Goal: Task Accomplishment & Management: Manage account settings

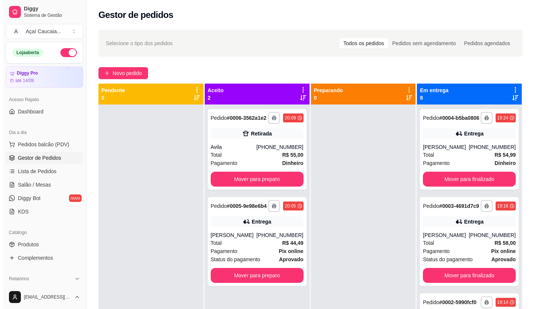
scroll to position [410, 0]
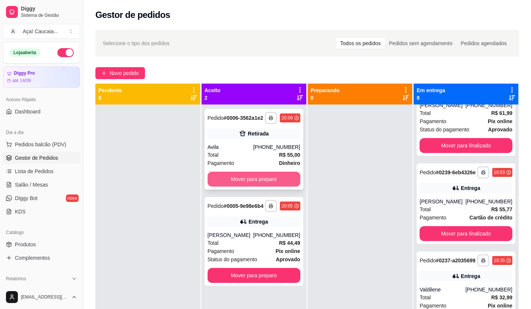
click at [266, 176] on button "Mover para preparo" at bounding box center [254, 178] width 93 height 15
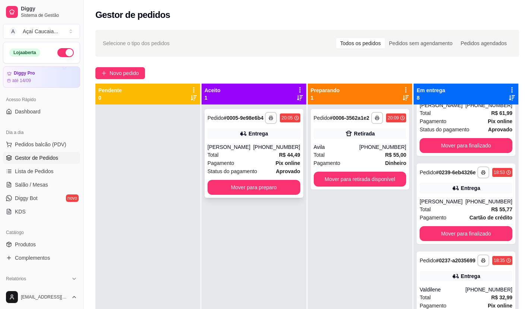
click at [247, 159] on div "Total R$ 44,49" at bounding box center [254, 155] width 93 height 8
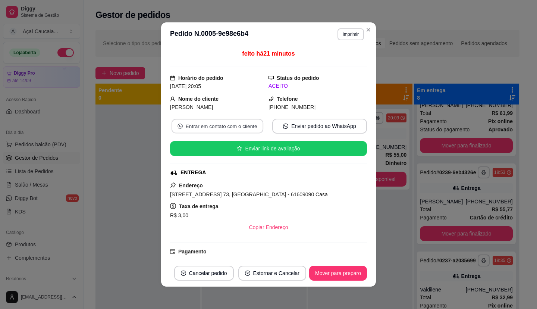
click at [229, 128] on button "Entrar em contato com o cliente" at bounding box center [217, 126] width 92 height 15
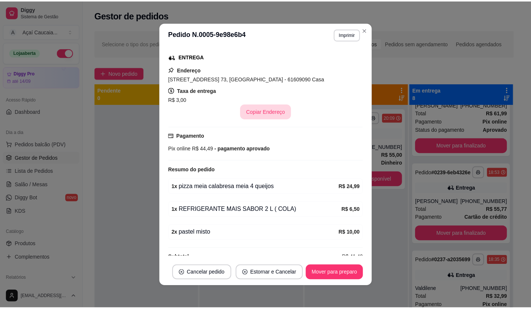
scroll to position [129, 0]
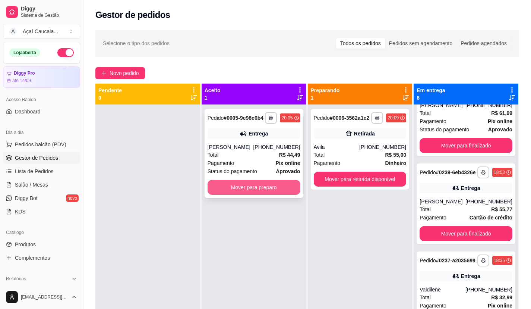
click at [221, 187] on button "Mover para preparo" at bounding box center [254, 187] width 93 height 15
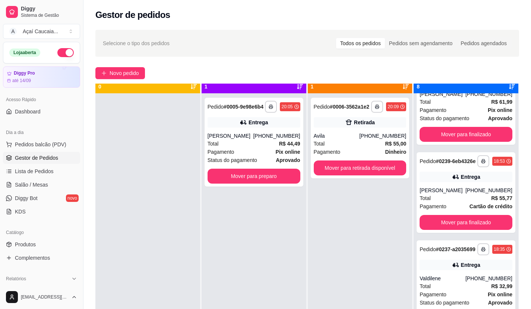
scroll to position [21, 0]
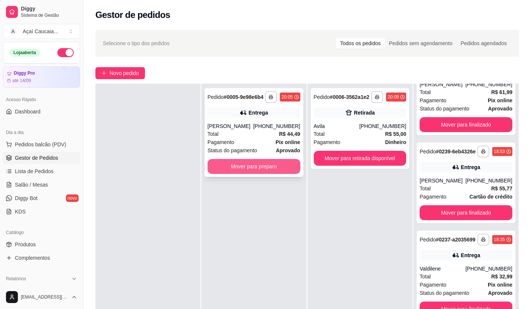
click at [259, 174] on button "Mover para preparo" at bounding box center [254, 166] width 93 height 15
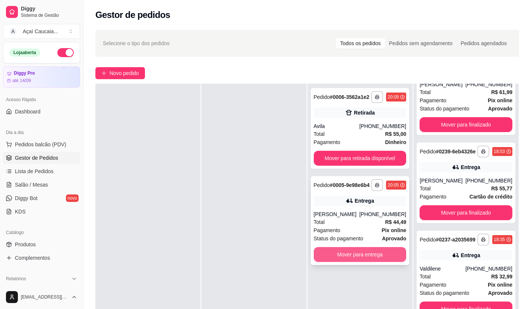
click at [337, 261] on button "Mover para entrega" at bounding box center [360, 254] width 93 height 15
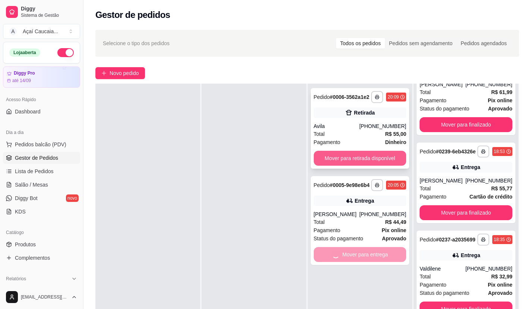
click at [359, 153] on button "Mover para retirada disponível" at bounding box center [360, 158] width 93 height 15
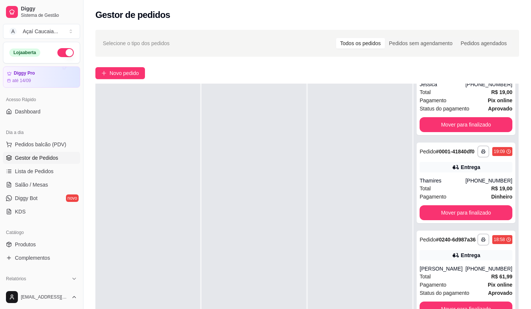
scroll to position [606, 0]
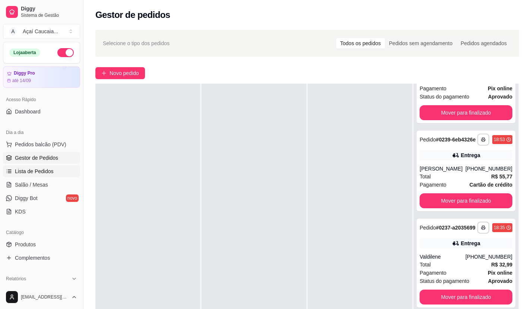
click at [44, 173] on span "Lista de Pedidos" at bounding box center [34, 170] width 39 height 7
click at [44, 172] on span "Lista de Pedidos" at bounding box center [34, 170] width 39 height 7
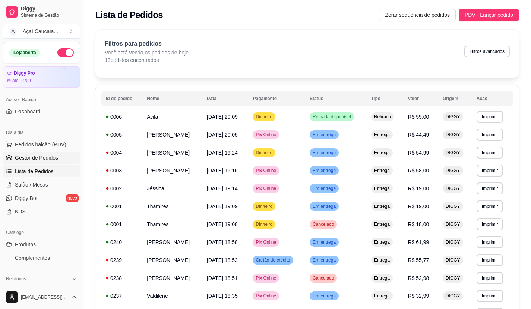
click at [59, 152] on link "Gestor de Pedidos" at bounding box center [41, 158] width 77 height 12
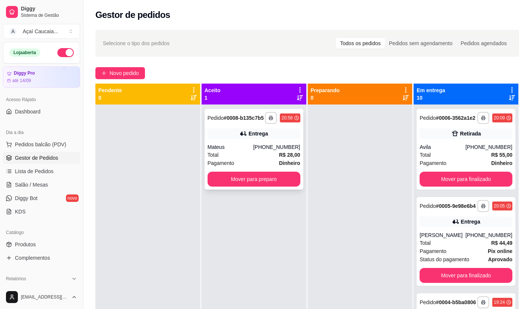
click at [250, 149] on div "Mateus" at bounding box center [231, 146] width 46 height 7
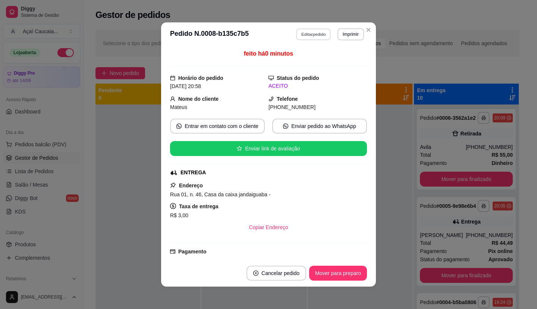
click at [322, 34] on button "Editar pedido" at bounding box center [313, 34] width 35 height 12
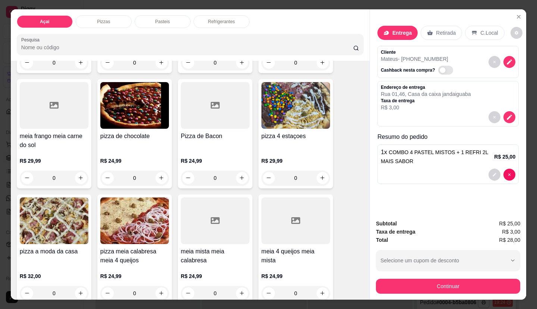
click at [150, 20] on div "Pasteis" at bounding box center [163, 21] width 56 height 13
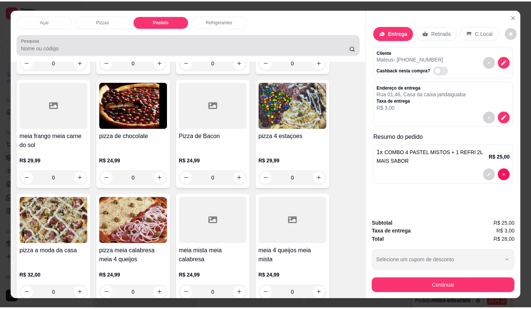
scroll to position [18, 0]
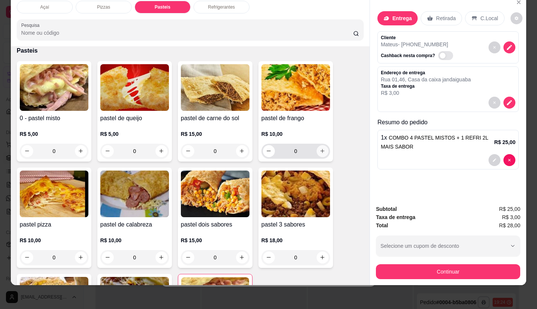
click at [320, 148] on icon "increase-product-quantity" at bounding box center [322, 151] width 6 height 6
type input "1"
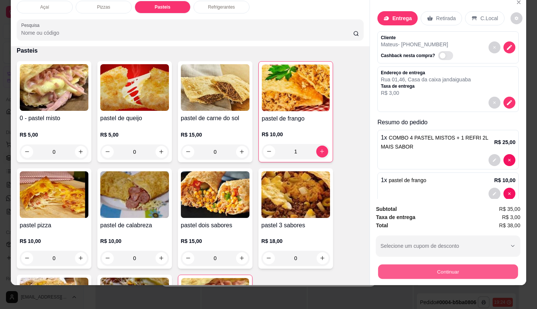
click at [413, 264] on button "Continuar" at bounding box center [448, 271] width 140 height 15
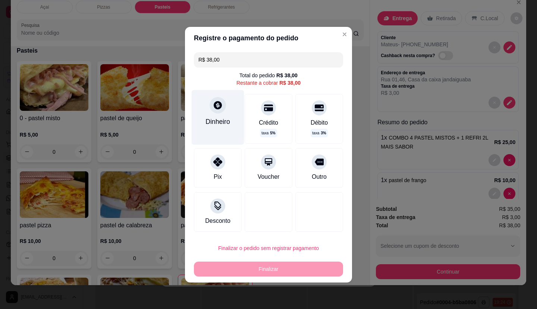
click at [208, 124] on div "Dinheiro" at bounding box center [217, 121] width 25 height 10
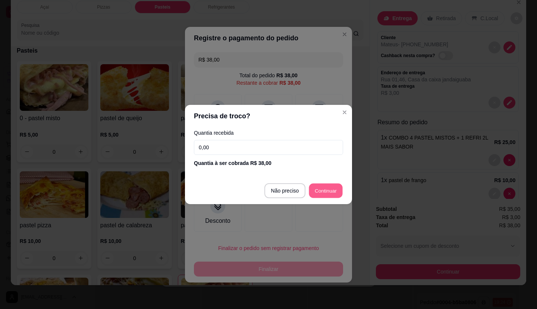
type input "R$ 0,00"
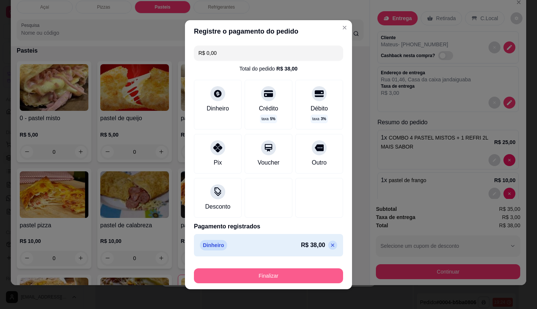
click at [266, 271] on button "Finalizar" at bounding box center [268, 275] width 149 height 15
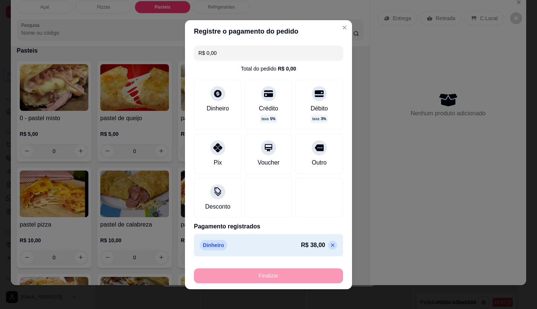
type input "0"
type input "-R$ 38,00"
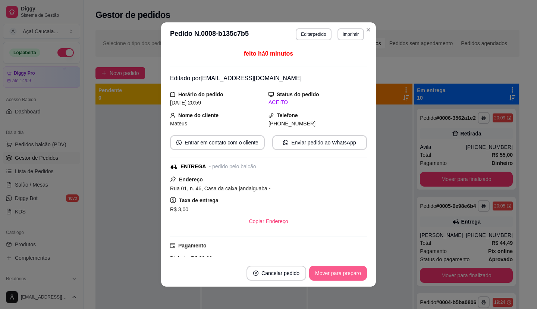
click at [340, 276] on button "Mover para preparo" at bounding box center [338, 272] width 58 height 15
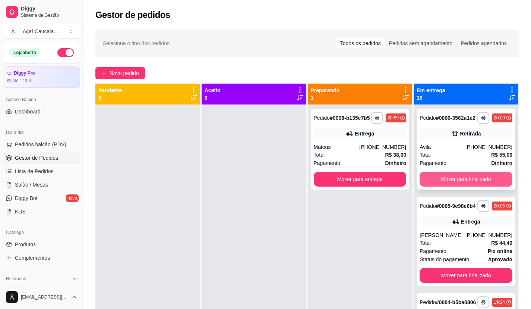
click at [433, 186] on button "Mover para finalizado" at bounding box center [466, 178] width 93 height 15
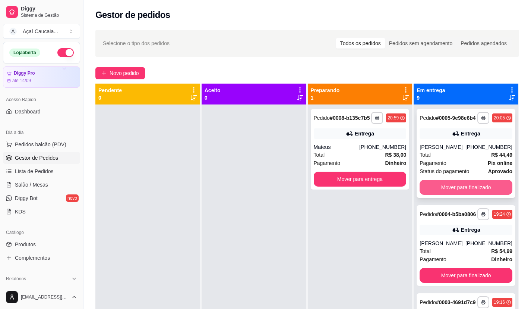
click at [433, 191] on button "Mover para finalizado" at bounding box center [466, 187] width 93 height 15
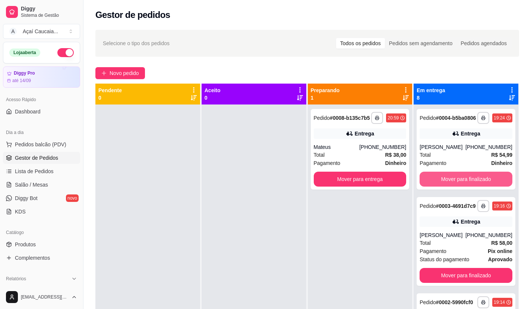
click at [433, 186] on button "Mover para finalizado" at bounding box center [466, 178] width 93 height 15
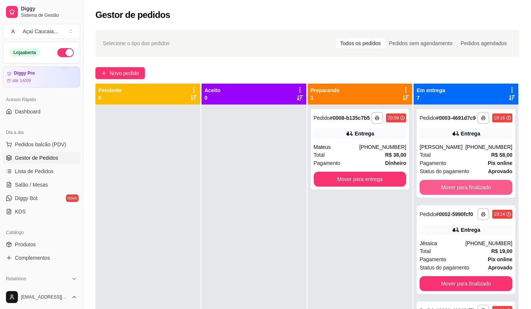
click at [433, 191] on button "Mover para finalizado" at bounding box center [466, 187] width 93 height 15
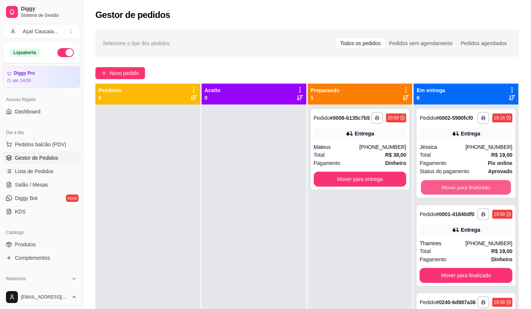
click at [433, 191] on button "Mover para finalizado" at bounding box center [466, 187] width 90 height 15
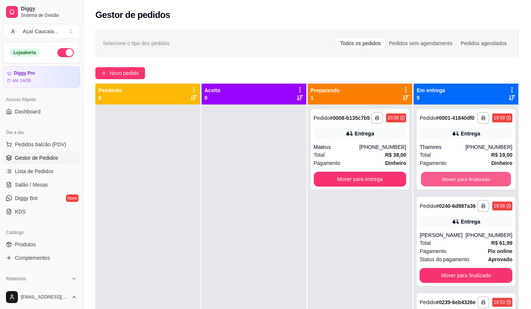
click at [433, 186] on button "Mover para finalizado" at bounding box center [466, 179] width 90 height 15
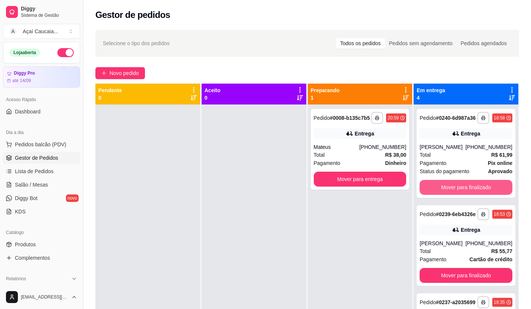
click at [433, 191] on button "Mover para finalizado" at bounding box center [466, 187] width 93 height 15
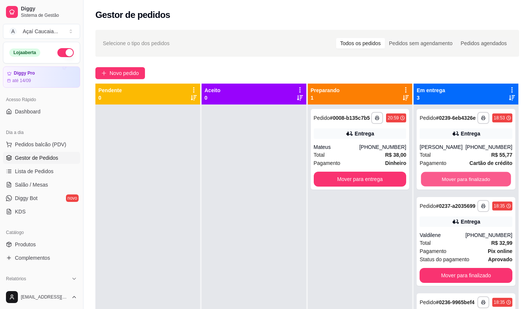
click at [433, 186] on button "Mover para finalizado" at bounding box center [466, 179] width 90 height 15
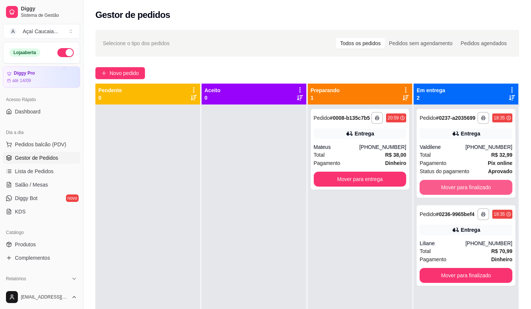
click at [433, 191] on button "Mover para finalizado" at bounding box center [466, 187] width 93 height 15
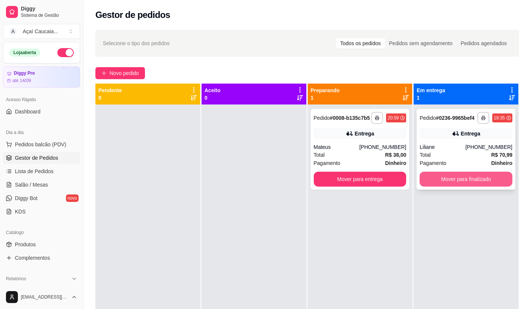
click at [434, 183] on button "Mover para finalizado" at bounding box center [466, 178] width 93 height 15
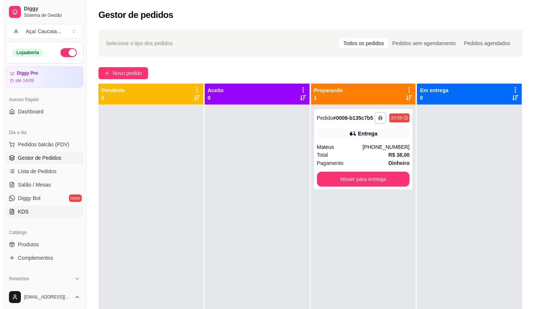
scroll to position [75, 0]
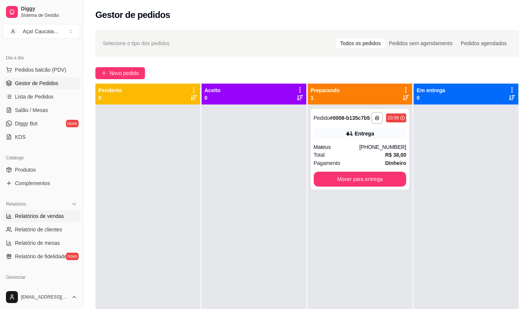
click at [57, 218] on span "Relatórios de vendas" at bounding box center [39, 215] width 49 height 7
select select "ALL"
select select "0"
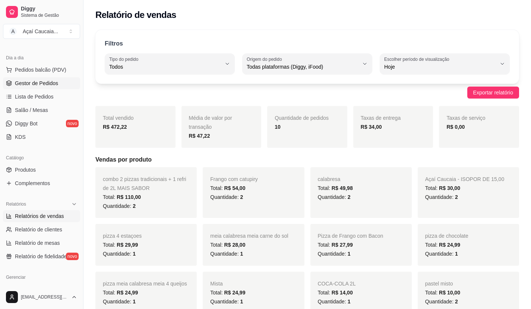
click at [43, 84] on span "Gestor de Pedidos" at bounding box center [36, 82] width 43 height 7
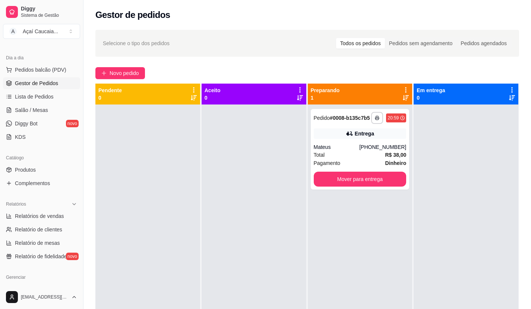
click at [221, 167] on div at bounding box center [254, 258] width 105 height 309
click at [358, 183] on button "Mover para entrega" at bounding box center [360, 178] width 93 height 15
click at [272, 215] on div at bounding box center [254, 258] width 105 height 309
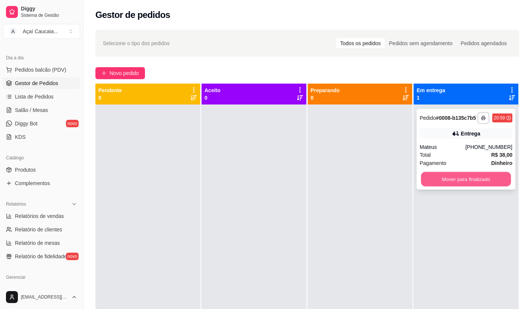
click at [458, 179] on button "Mover para finalizado" at bounding box center [466, 179] width 90 height 15
click at [349, 203] on div at bounding box center [360, 258] width 105 height 309
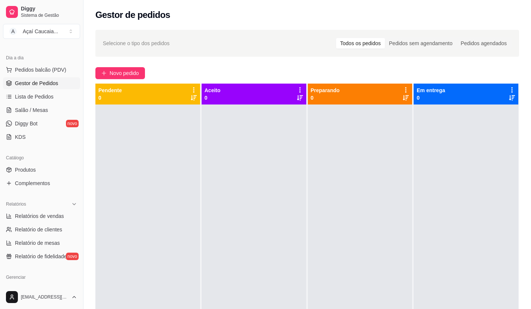
click at [47, 104] on ul "Pedidos balcão (PDV) Gestor de Pedidos Lista de Pedidos Salão / Mesas Diggy Bot…" at bounding box center [41, 103] width 77 height 79
click at [50, 100] on link "Lista de Pedidos" at bounding box center [41, 97] width 77 height 12
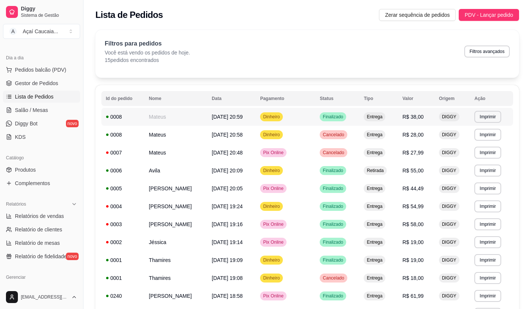
click at [259, 121] on td "Dinheiro" at bounding box center [286, 117] width 60 height 18
click at [37, 98] on span "Lista de Pedidos" at bounding box center [34, 96] width 39 height 7
click at [42, 87] on link "Gestor de Pedidos" at bounding box center [41, 83] width 77 height 12
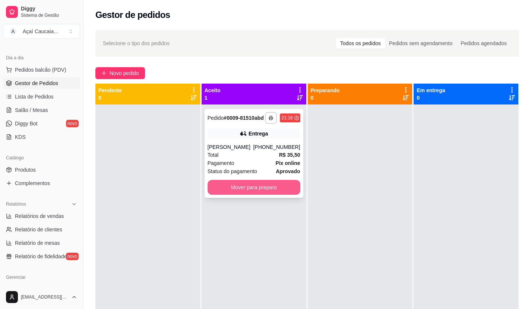
click at [256, 186] on button "Mover para preparo" at bounding box center [254, 187] width 93 height 15
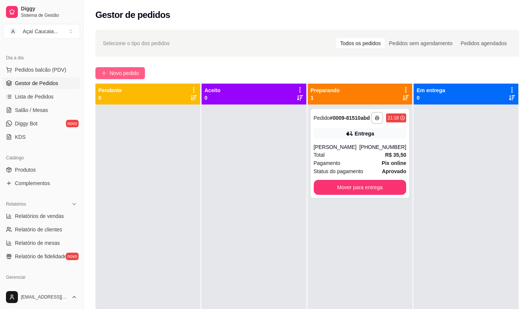
click at [139, 73] on span "Novo pedido" at bounding box center [124, 73] width 29 height 8
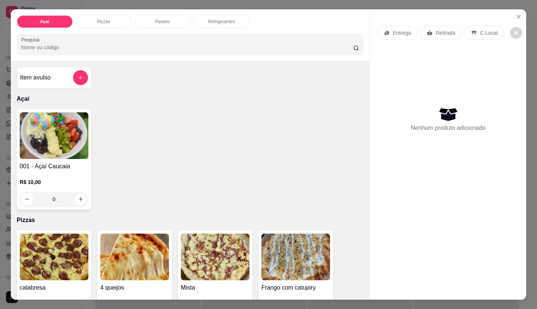
click at [164, 21] on p "Pasteis" at bounding box center [162, 22] width 15 height 6
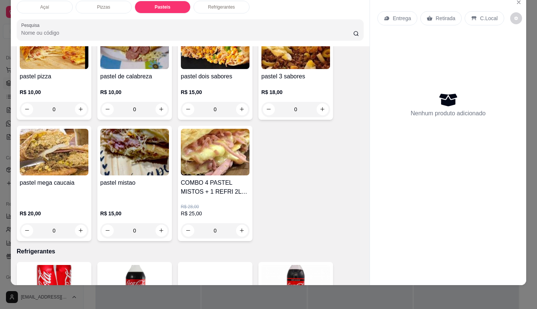
scroll to position [1228, 0]
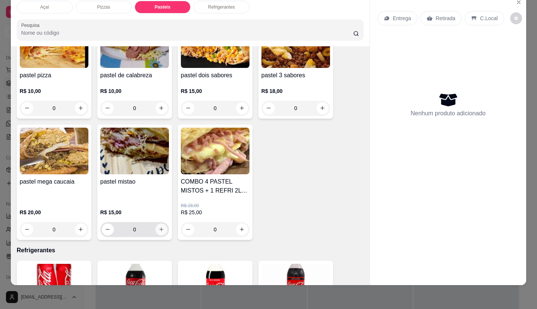
click at [155, 223] on button "increase-product-quantity" at bounding box center [161, 229] width 12 height 12
type input "1"
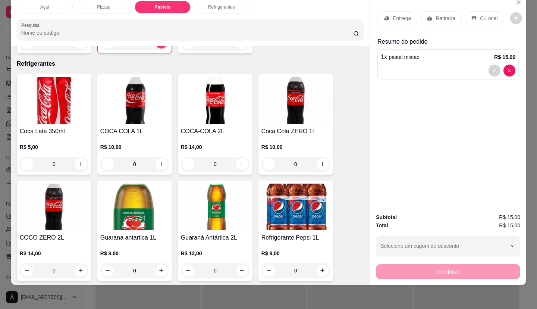
scroll to position [1452, 0]
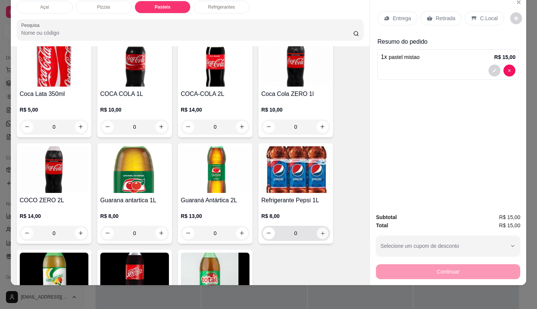
click at [320, 230] on icon "increase-product-quantity" at bounding box center [323, 233] width 6 height 6
type input "1"
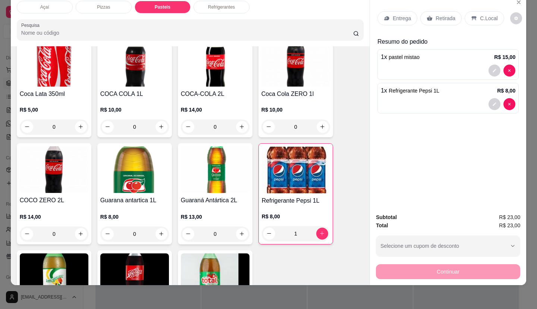
click at [480, 15] on p "C.Local" at bounding box center [489, 18] width 18 height 7
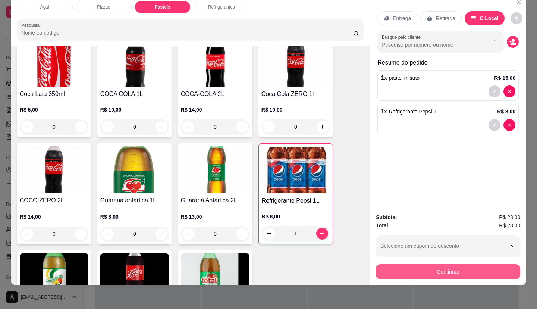
click at [452, 271] on button "Continuar" at bounding box center [448, 271] width 144 height 15
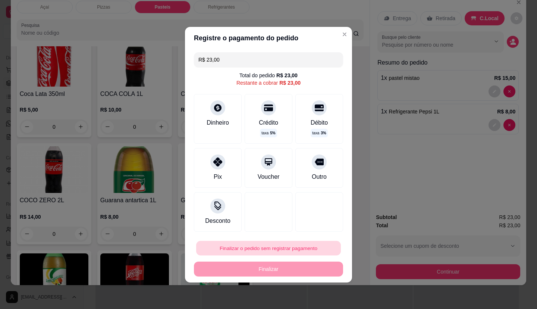
click at [274, 249] on button "Finalizar o pedido sem registrar pagamento" at bounding box center [268, 247] width 145 height 15
click at [311, 229] on button "Confirmar" at bounding box center [314, 227] width 28 height 12
type input "0"
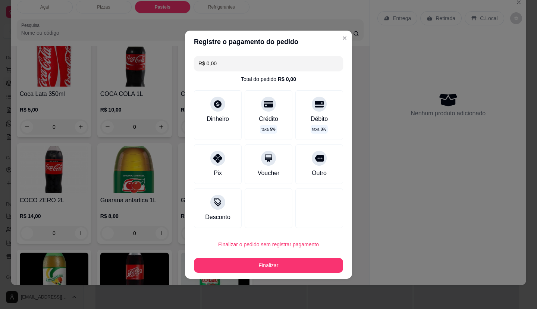
type input "R$ 0,00"
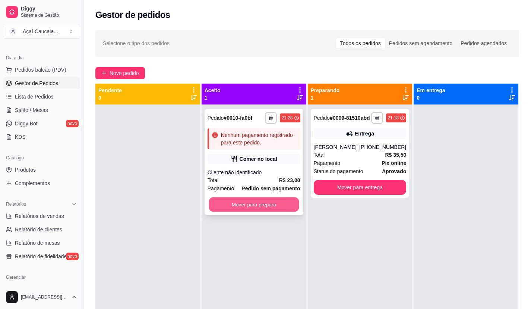
click at [225, 206] on button "Mover para preparo" at bounding box center [254, 204] width 90 height 15
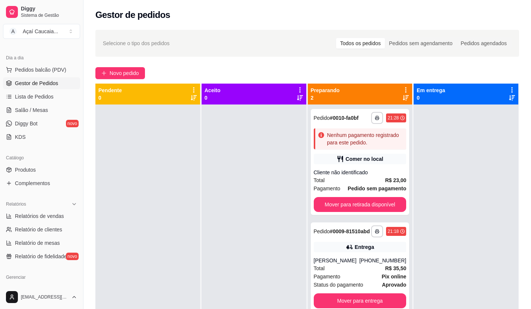
click at [215, 204] on div at bounding box center [254, 258] width 105 height 309
click at [41, 250] on link "Relatório de fidelidade novo" at bounding box center [41, 256] width 77 height 12
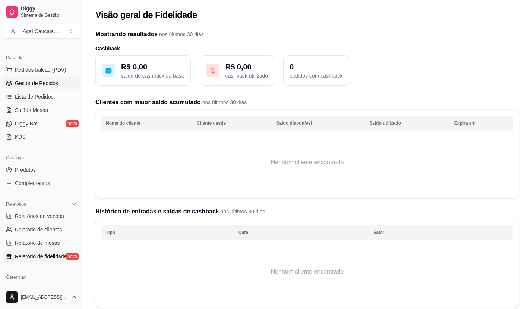
click at [41, 84] on span "Gestor de Pedidos" at bounding box center [36, 82] width 43 height 7
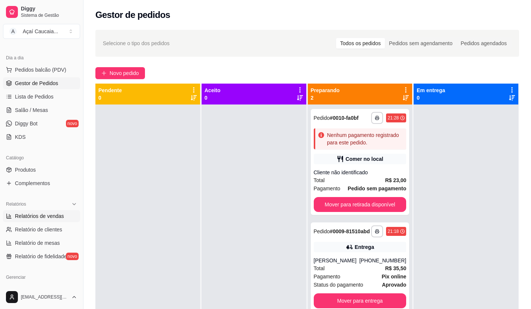
click at [65, 215] on link "Relatórios de vendas" at bounding box center [41, 216] width 77 height 12
select select "ALL"
select select "0"
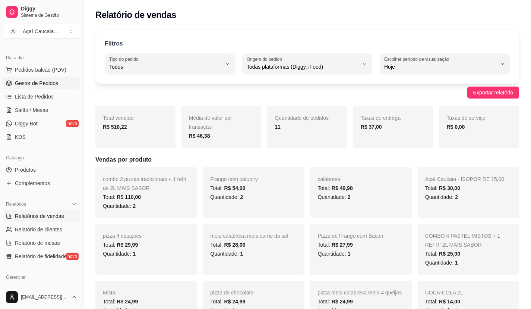
click at [34, 78] on link "Gestor de Pedidos" at bounding box center [41, 83] width 77 height 12
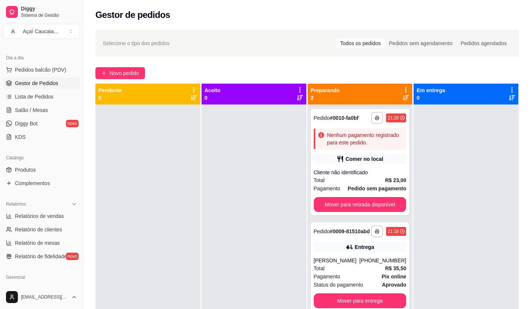
click at [215, 151] on div at bounding box center [254, 258] width 105 height 309
click at [324, 185] on span "Pagamento" at bounding box center [327, 188] width 27 height 8
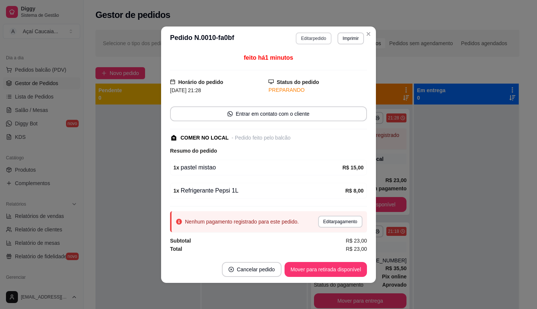
click at [310, 41] on button "Editar pedido" at bounding box center [313, 38] width 35 height 12
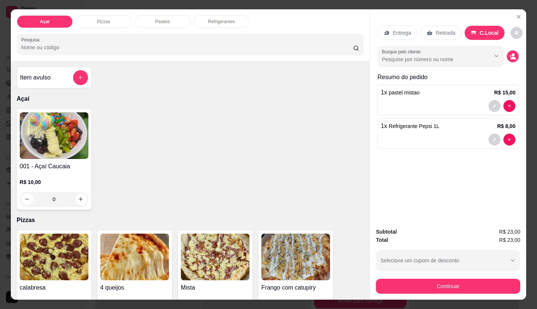
click at [90, 139] on div "001 - Açaí Caucaia R$ 10,00 0" at bounding box center [190, 159] width 347 height 100
click at [67, 67] on div "Item avulso" at bounding box center [54, 78] width 75 height 22
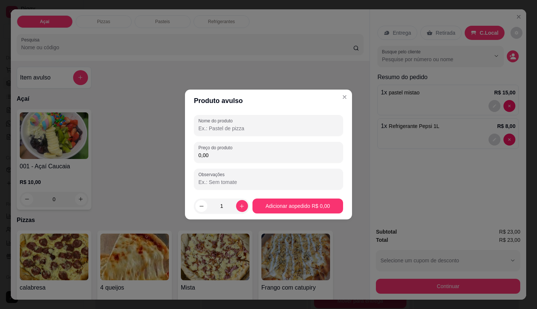
click at [257, 137] on div "Nome do produto Preço do produto 0,00 Observações" at bounding box center [268, 152] width 149 height 75
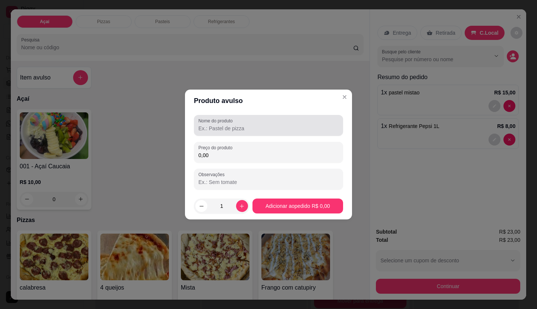
click at [256, 123] on div at bounding box center [268, 125] width 140 height 15
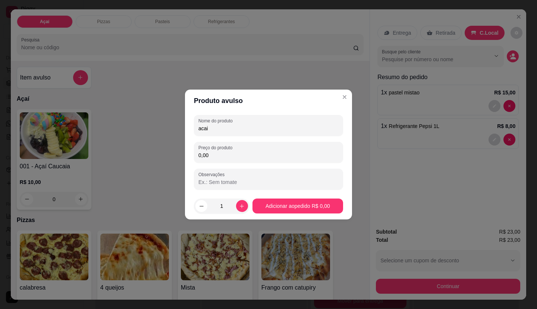
type input "acai"
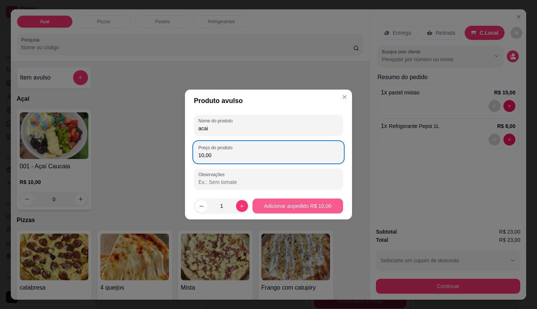
type input "10,00"
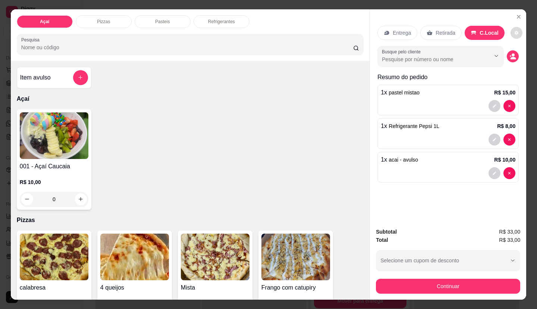
click at [515, 30] on button "decrease-product-quantity" at bounding box center [516, 33] width 12 height 12
click at [519, 60] on span "Automatic updates" at bounding box center [520, 60] width 6 height 6
click at [514, 60] on input "Automatic updates" at bounding box center [511, 62] width 5 height 5
checkbox input "false"
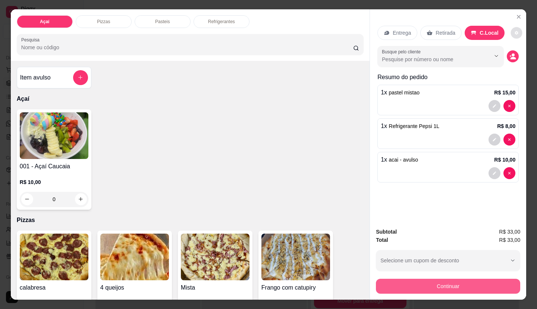
click at [455, 284] on button "Continuar" at bounding box center [448, 285] width 144 height 15
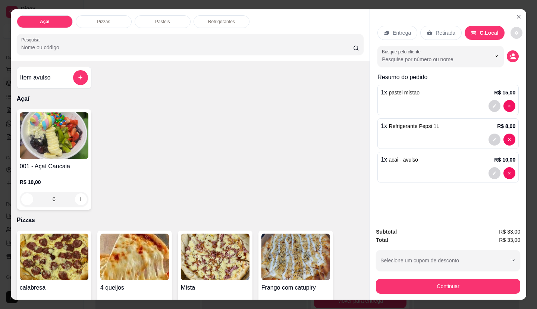
click at [515, 27] on button "decrease-product-quantity" at bounding box center [516, 33] width 12 height 12
click at [514, 58] on span "Automatic updates" at bounding box center [514, 60] width 6 height 6
click at [514, 60] on input "Automatic updates" at bounding box center [511, 62] width 5 height 5
checkbox input "true"
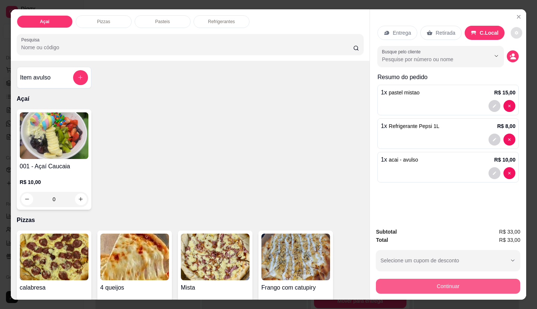
click at [488, 285] on button "Continuar" at bounding box center [448, 285] width 144 height 15
click at [462, 287] on button "Continuar" at bounding box center [448, 286] width 140 height 15
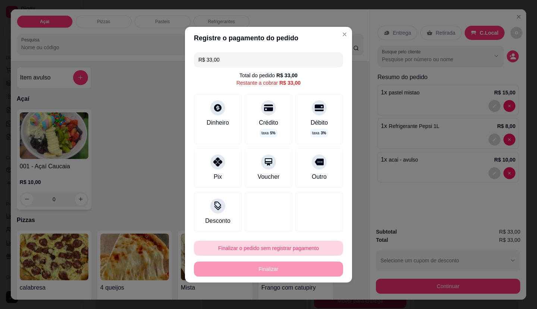
click at [267, 245] on button "Finalizar o pedido sem registrar pagamento" at bounding box center [268, 247] width 149 height 15
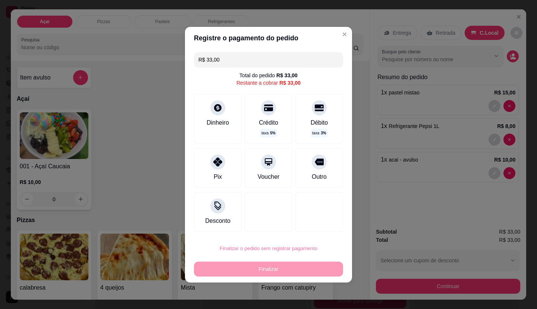
click at [315, 223] on button "Confirmar" at bounding box center [314, 226] width 26 height 11
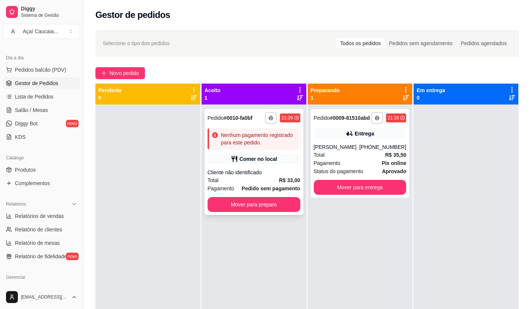
click at [272, 182] on div "Total R$ 33,00" at bounding box center [254, 180] width 93 height 8
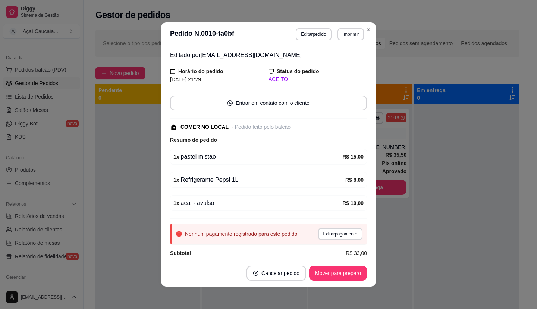
scroll to position [32, 0]
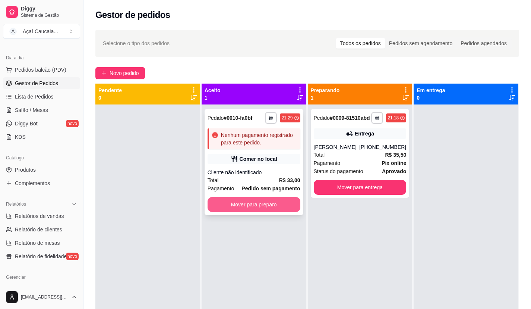
click at [283, 200] on button "Mover para preparo" at bounding box center [254, 204] width 93 height 15
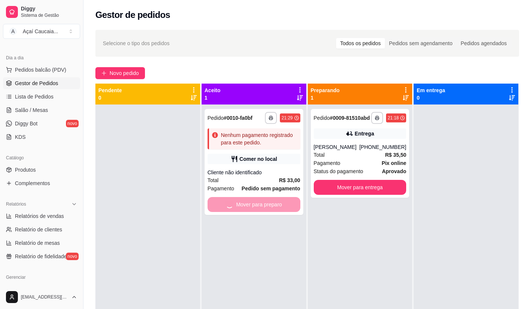
click at [175, 184] on div at bounding box center [147, 258] width 105 height 309
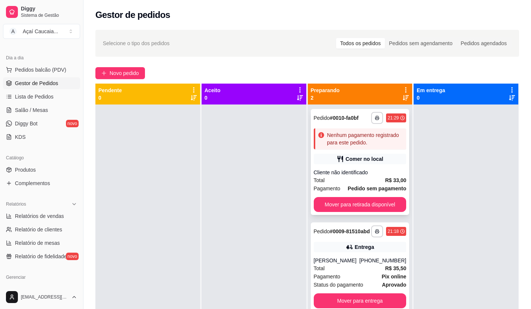
click at [384, 163] on div "Comer no local" at bounding box center [360, 159] width 93 height 10
click at [343, 252] on div "Entrega" at bounding box center [360, 247] width 93 height 10
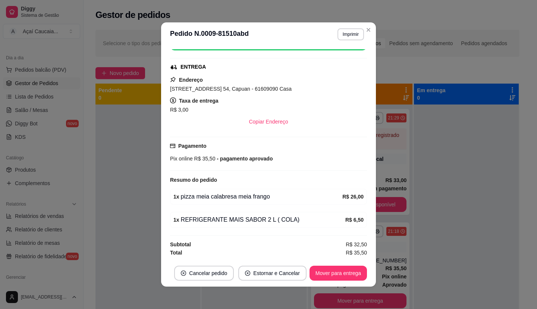
scroll to position [1, 0]
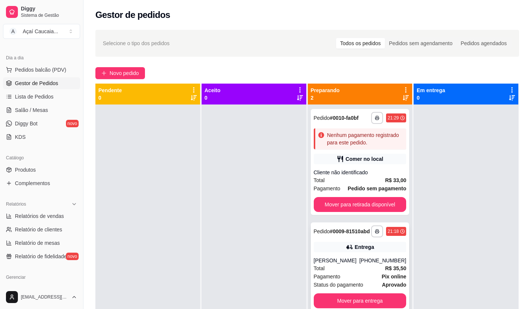
click at [338, 276] on div "Pagamento Pix online" at bounding box center [360, 276] width 93 height 8
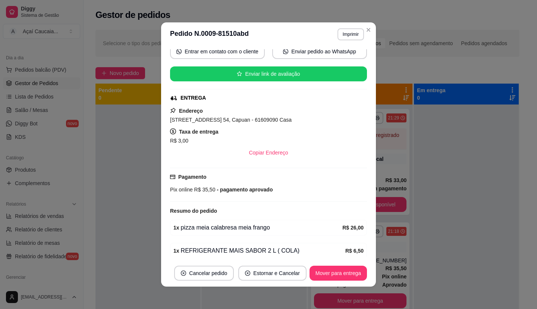
scroll to position [105, 0]
